Goal: Transaction & Acquisition: Purchase product/service

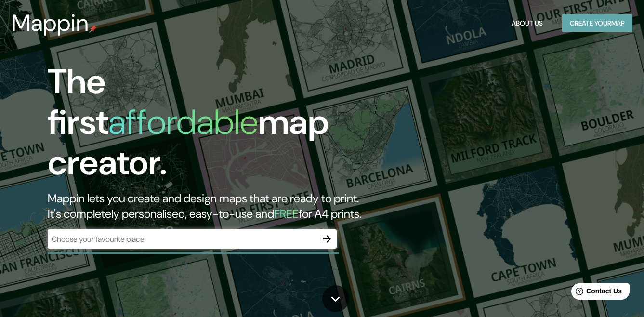
click at [589, 28] on button "Create your map" at bounding box center [597, 23] width 70 height 18
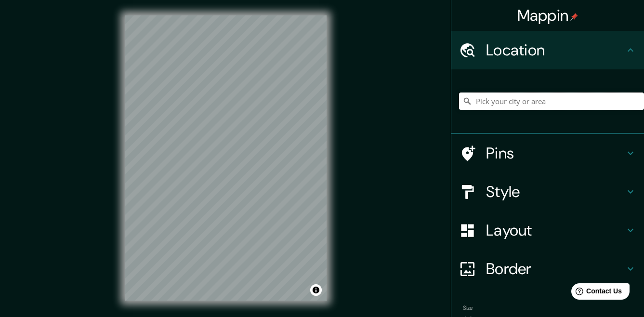
click at [505, 107] on input "Pick your city or area" at bounding box center [551, 101] width 185 height 17
type input "[GEOGRAPHIC_DATA][PERSON_NAME], [GEOGRAPHIC_DATA], [GEOGRAPHIC_DATA]"
click at [193, 0] on html "Mappin Location [GEOGRAPHIC_DATA][PERSON_NAME], [GEOGRAPHIC_DATA], [GEOGRAPHIC_…" at bounding box center [322, 158] width 644 height 317
click at [367, 154] on div "Mappin Location [GEOGRAPHIC_DATA][PERSON_NAME], [GEOGRAPHIC_DATA], [GEOGRAPHIC_…" at bounding box center [322, 166] width 644 height 332
click at [616, 155] on h4 "Pins" at bounding box center [555, 153] width 139 height 19
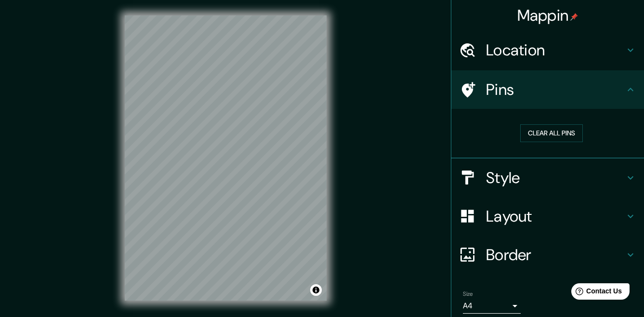
click at [628, 90] on icon at bounding box center [631, 89] width 6 height 3
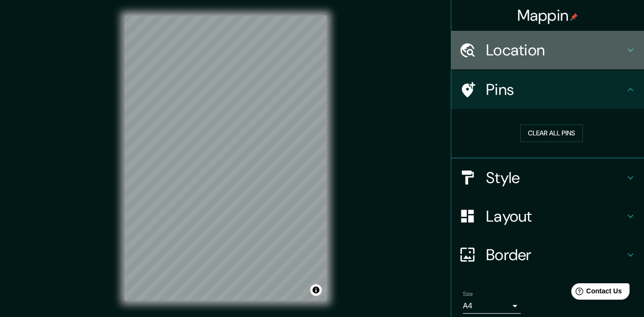
click at [626, 52] on icon at bounding box center [631, 50] width 12 height 12
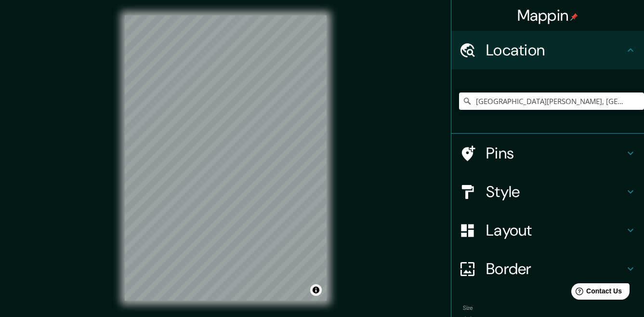
click at [626, 53] on icon at bounding box center [631, 50] width 12 height 12
click at [626, 226] on icon at bounding box center [631, 231] width 12 height 12
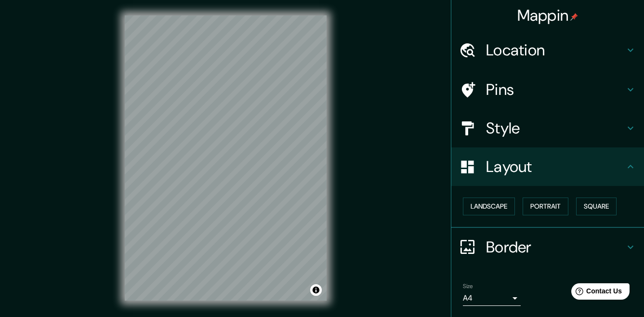
click at [571, 243] on h4 "Border" at bounding box center [555, 247] width 139 height 19
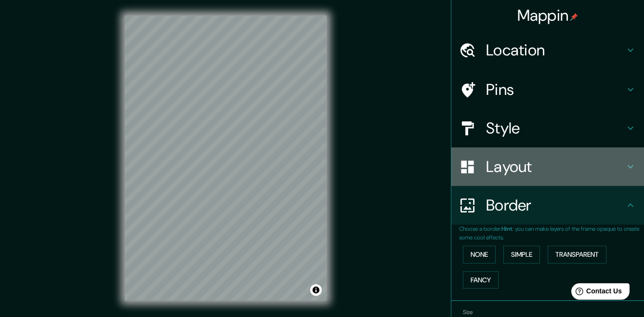
click at [601, 176] on div "Layout" at bounding box center [548, 166] width 193 height 39
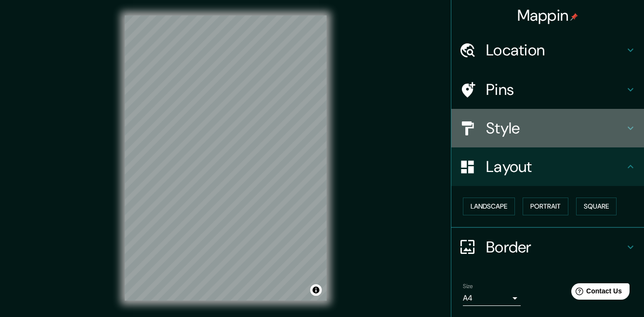
click at [595, 126] on h4 "Style" at bounding box center [555, 128] width 139 height 19
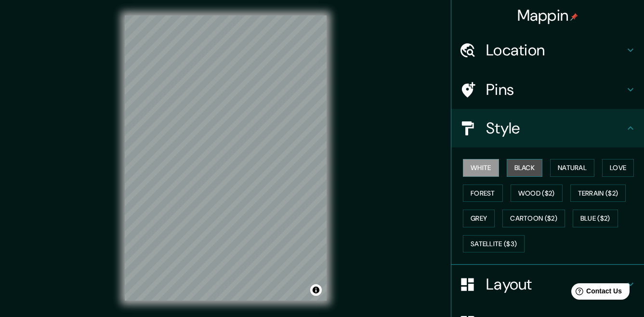
click at [525, 170] on button "Black" at bounding box center [525, 168] width 36 height 18
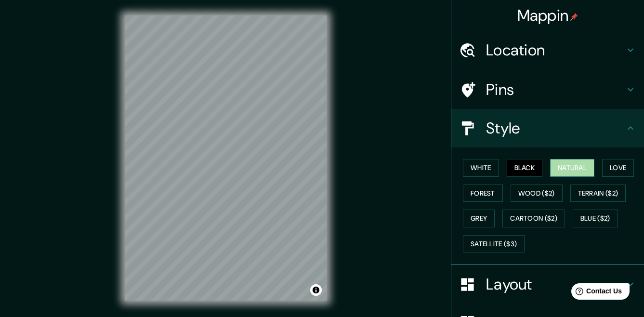
click at [560, 172] on button "Natural" at bounding box center [572, 168] width 44 height 18
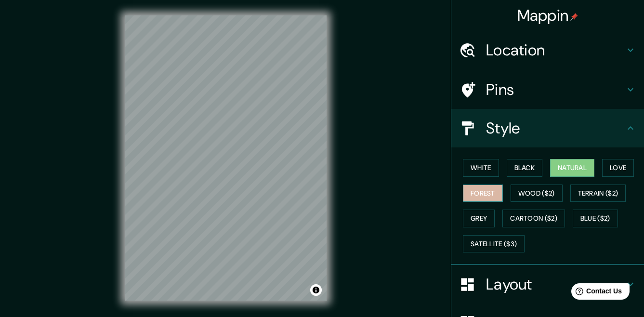
click at [488, 197] on button "Forest" at bounding box center [483, 194] width 40 height 18
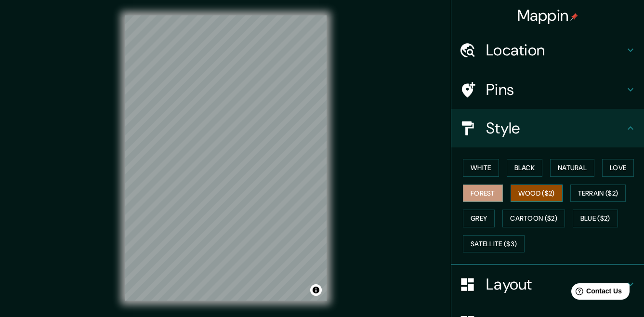
click at [522, 196] on button "Wood ($2)" at bounding box center [537, 194] width 52 height 18
click at [577, 195] on button "Terrain ($2)" at bounding box center [599, 194] width 56 height 18
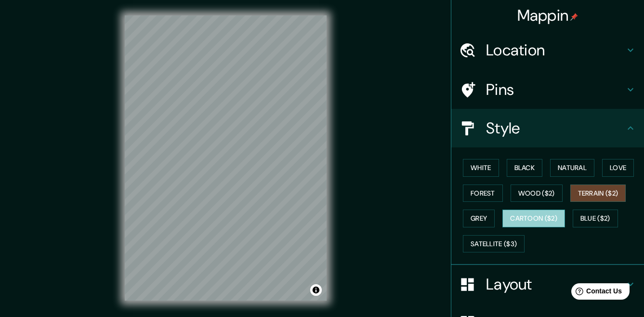
click at [545, 216] on button "Cartoon ($2)" at bounding box center [534, 219] width 63 height 18
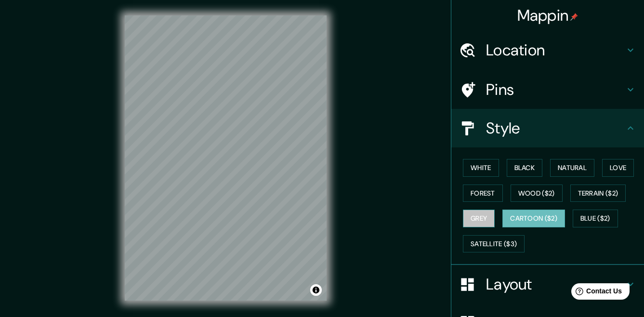
click at [485, 221] on button "Grey" at bounding box center [479, 219] width 32 height 18
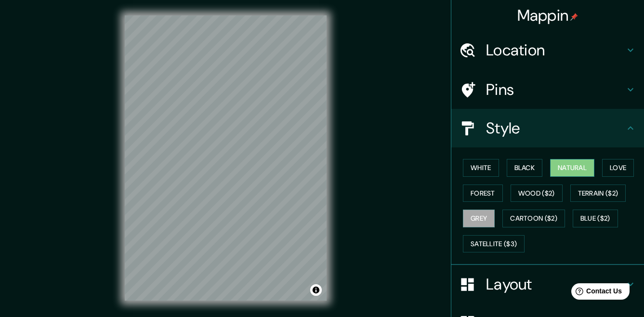
click at [561, 172] on button "Natural" at bounding box center [572, 168] width 44 height 18
click at [620, 163] on button "Love" at bounding box center [618, 168] width 32 height 18
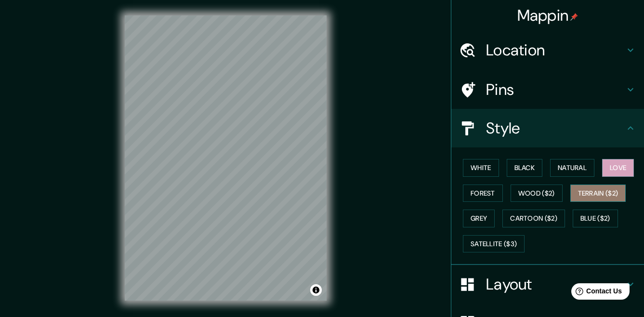
click at [586, 187] on button "Terrain ($2)" at bounding box center [599, 194] width 56 height 18
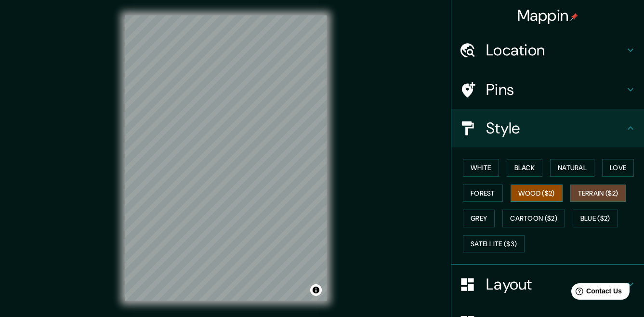
click at [535, 199] on button "Wood ($2)" at bounding box center [537, 194] width 52 height 18
click at [488, 197] on button "Forest" at bounding box center [483, 194] width 40 height 18
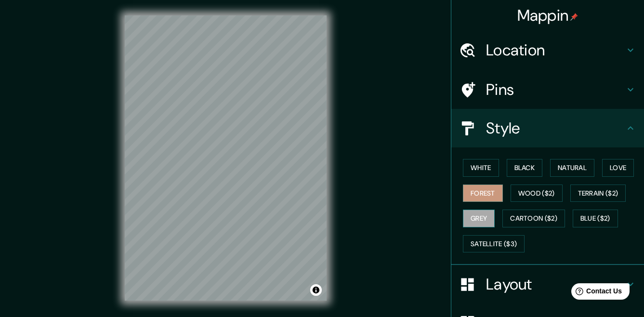
click at [483, 222] on button "Grey" at bounding box center [479, 219] width 32 height 18
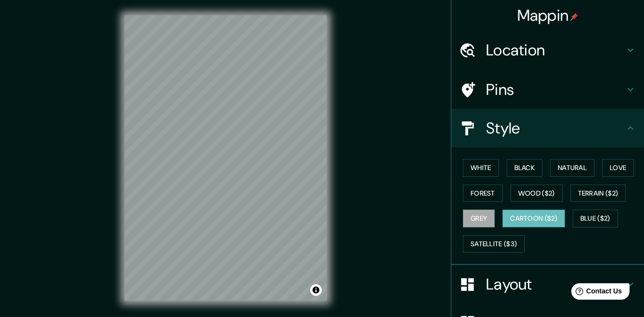
click at [524, 220] on button "Cartoon ($2)" at bounding box center [534, 219] width 63 height 18
click at [573, 219] on button "Blue ($2)" at bounding box center [595, 219] width 45 height 18
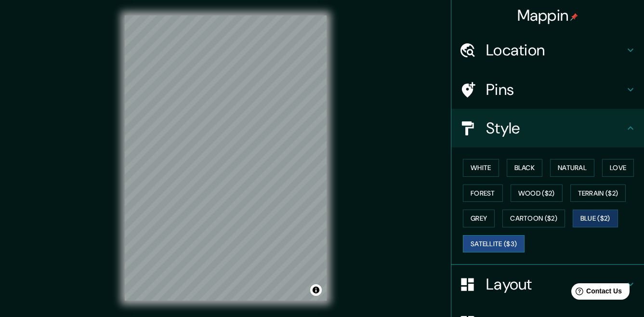
click at [482, 243] on button "Satellite ($3)" at bounding box center [494, 244] width 62 height 18
click at [531, 162] on button "Black" at bounding box center [525, 168] width 36 height 18
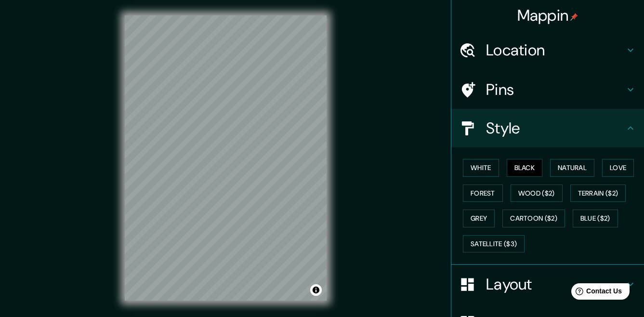
click at [541, 166] on div "White Black Natural Love Forest Wood ($2) Terrain ($2) Grey Cartoon ($2) Blue (…" at bounding box center [551, 205] width 185 height 101
click at [550, 170] on button "Natural" at bounding box center [572, 168] width 44 height 18
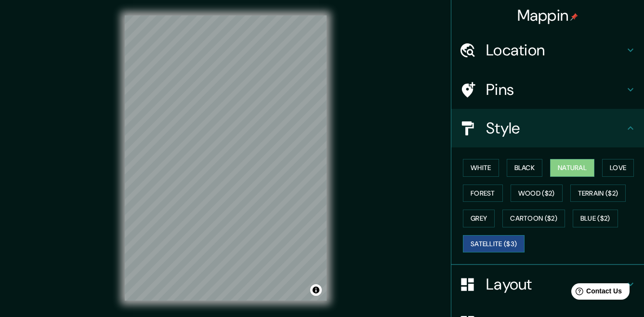
scroll to position [106, 0]
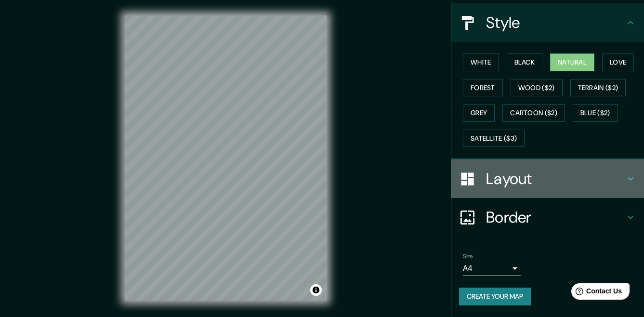
click at [532, 174] on h4 "Layout" at bounding box center [555, 178] width 139 height 19
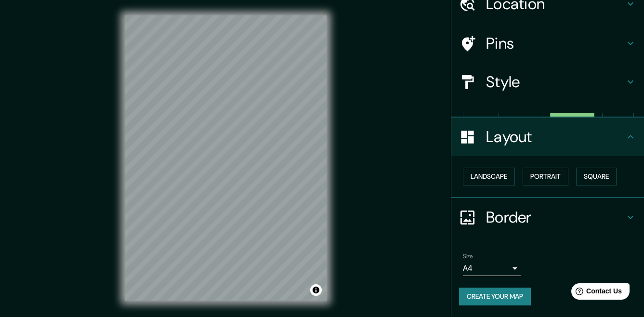
scroll to position [29, 0]
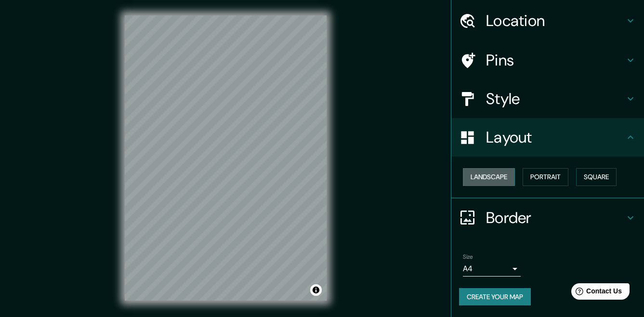
click at [488, 173] on button "Landscape" at bounding box center [489, 177] width 52 height 18
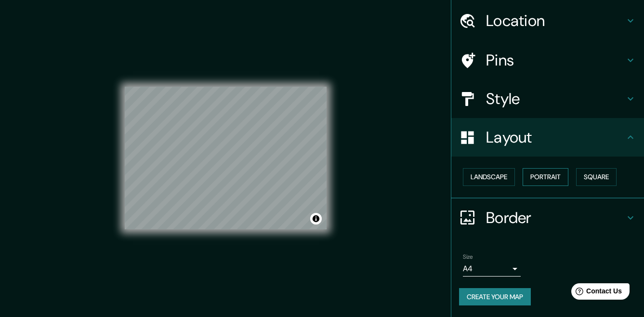
click at [523, 173] on button "Portrait" at bounding box center [546, 177] width 46 height 18
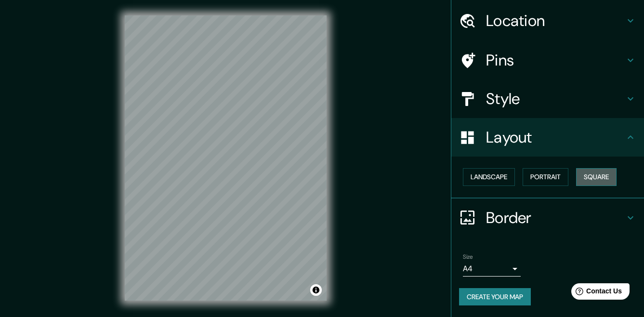
click at [581, 175] on button "Square" at bounding box center [596, 177] width 40 height 18
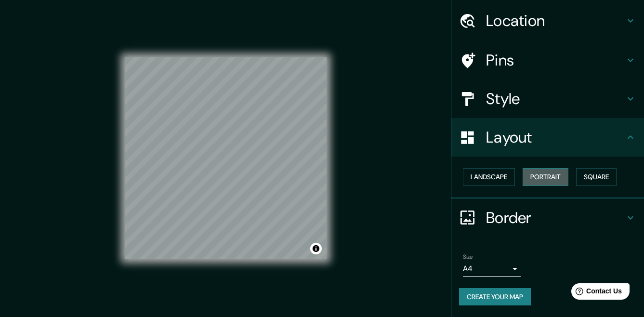
click at [556, 175] on button "Portrait" at bounding box center [546, 177] width 46 height 18
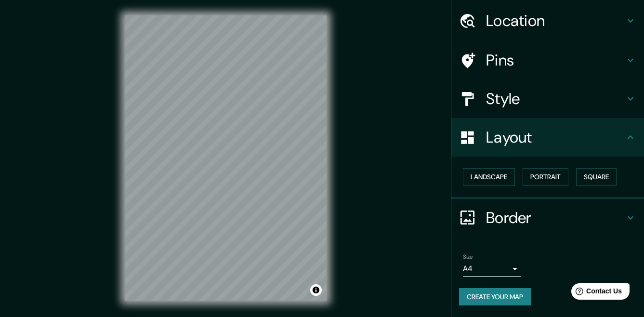
scroll to position [14, 0]
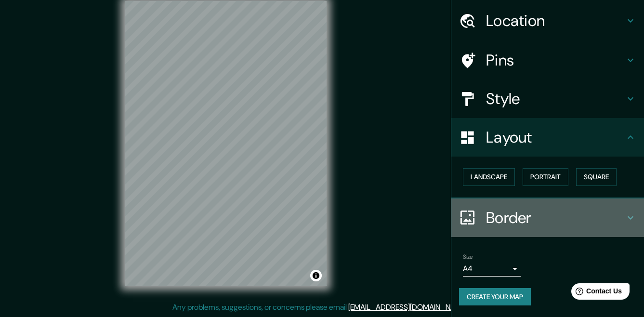
click at [625, 213] on icon at bounding box center [631, 218] width 12 height 12
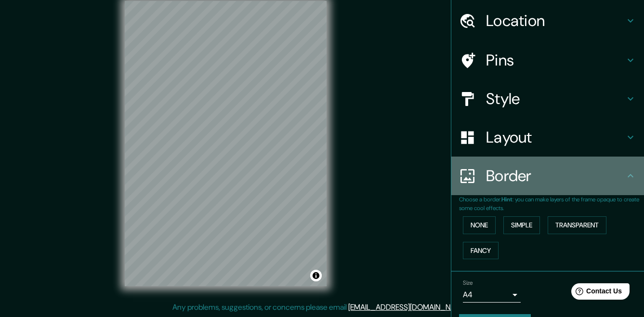
click at [626, 170] on icon at bounding box center [631, 176] width 12 height 12
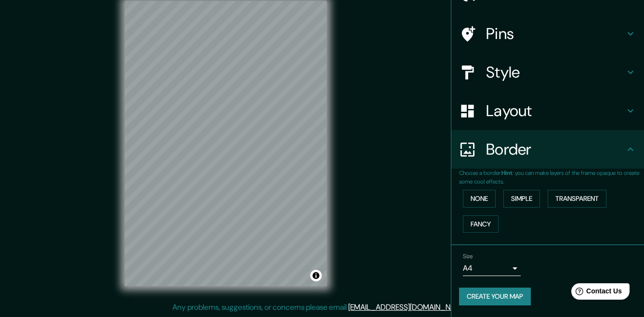
scroll to position [0, 0]
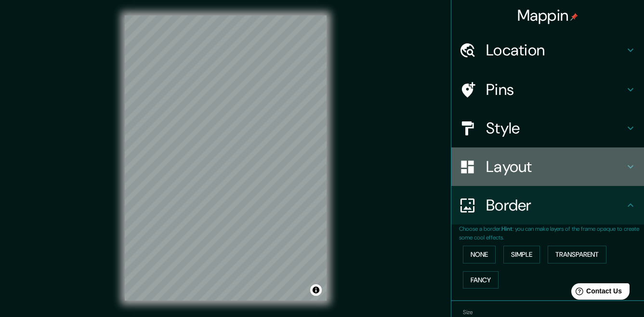
click at [613, 174] on h4 "Layout" at bounding box center [555, 166] width 139 height 19
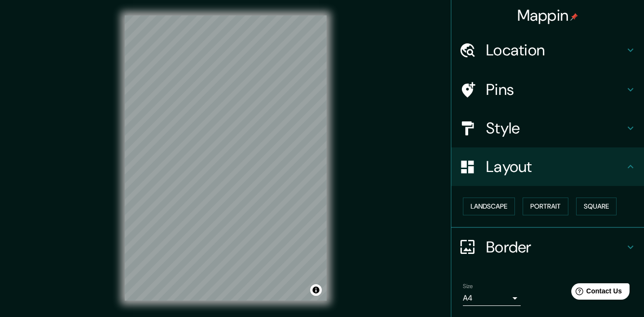
click at [613, 174] on h4 "Layout" at bounding box center [555, 166] width 139 height 19
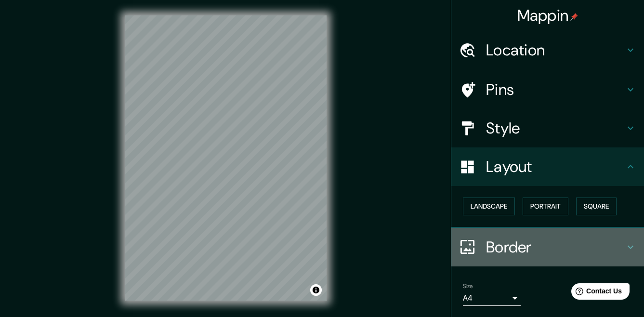
click at [625, 242] on icon at bounding box center [631, 247] width 12 height 12
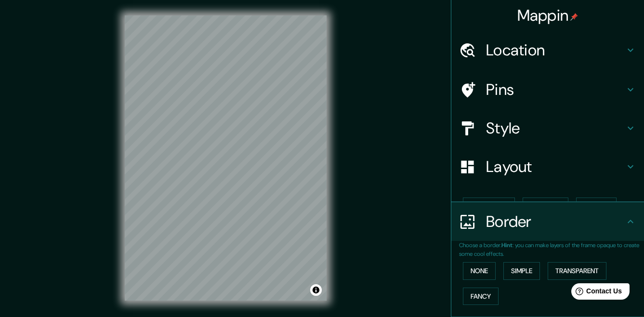
scroll to position [56, 0]
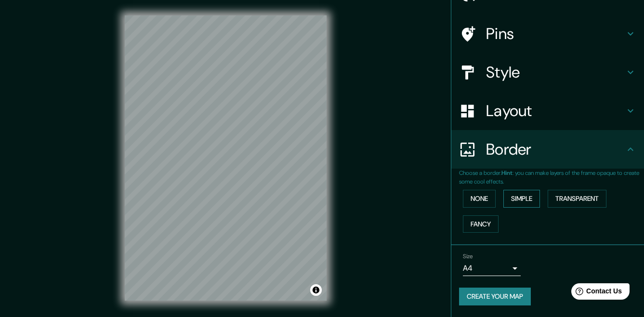
click at [529, 202] on button "Simple" at bounding box center [522, 199] width 37 height 18
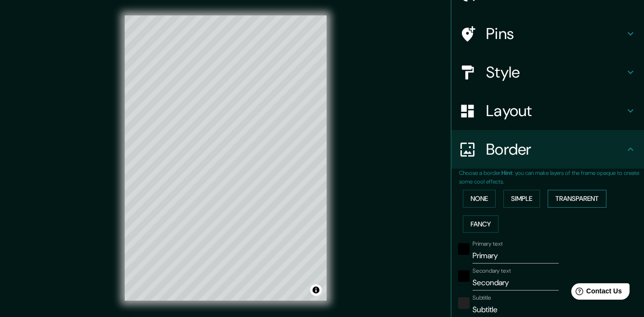
click at [548, 201] on button "Transparent" at bounding box center [577, 199] width 59 height 18
click at [517, 201] on button "Simple" at bounding box center [522, 199] width 37 height 18
click at [479, 201] on button "None" at bounding box center [479, 199] width 33 height 18
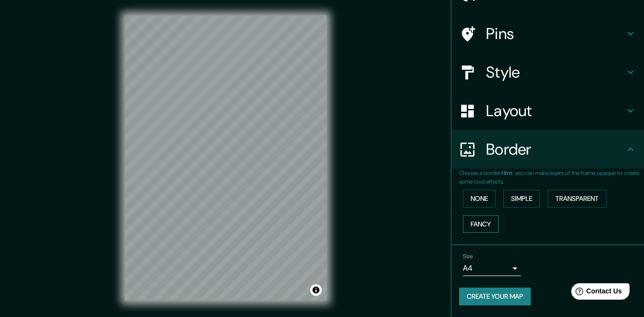
click at [474, 218] on button "Fancy" at bounding box center [481, 224] width 36 height 18
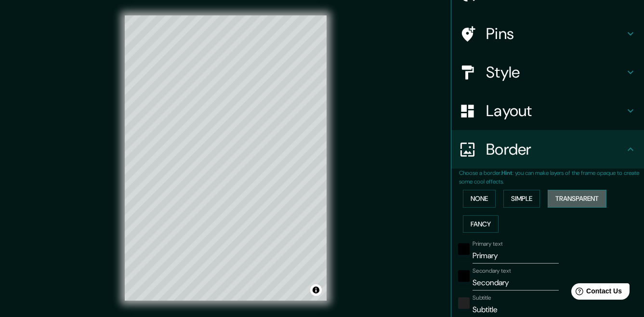
click at [560, 202] on button "Transparent" at bounding box center [577, 199] width 59 height 18
click at [533, 201] on button "Simple" at bounding box center [522, 199] width 37 height 18
click at [495, 201] on div "None Simple Transparent Fancy" at bounding box center [551, 211] width 185 height 51
click at [480, 203] on button "None" at bounding box center [479, 199] width 33 height 18
